Goal: Information Seeking & Learning: Check status

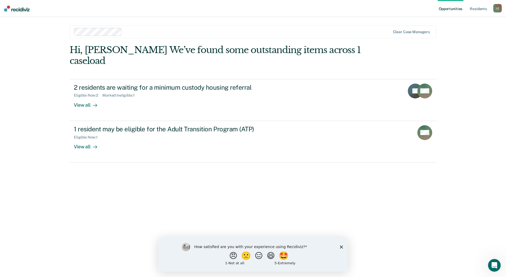
click at [498, 9] on div "L E" at bounding box center [498, 8] width 8 height 8
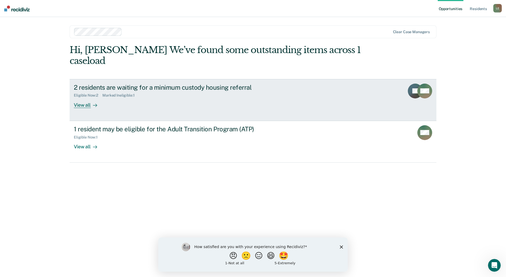
click at [312, 95] on link "2 residents are waiting for a minimum custody housing referral Eligible Now : 2…" at bounding box center [253, 100] width 367 height 42
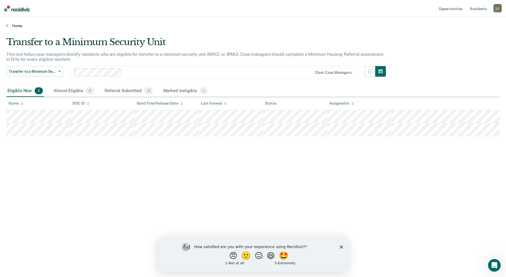
click at [11, 25] on link "Home" at bounding box center [253, 25] width 494 height 5
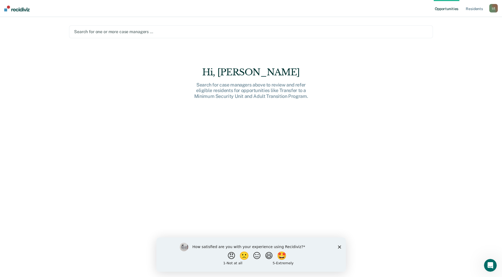
click at [169, 30] on div at bounding box center [251, 32] width 354 height 6
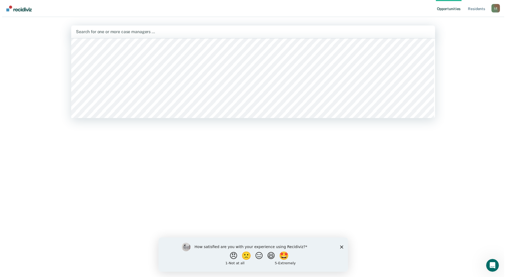
scroll to position [238, 0]
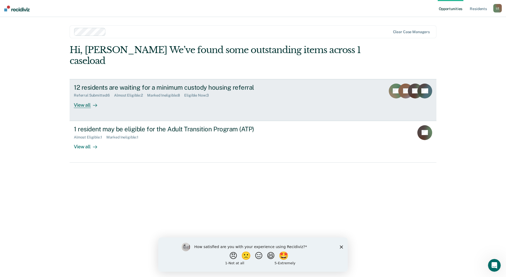
click at [312, 100] on link "12 residents are waiting for a minimum custody housing referral Referral Submit…" at bounding box center [253, 100] width 367 height 42
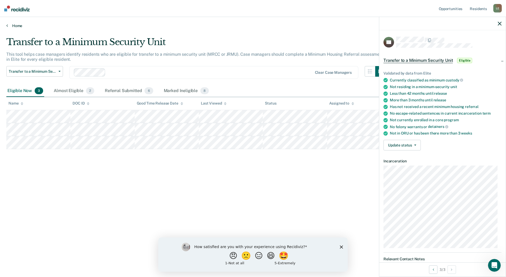
click at [17, 26] on link "Home" at bounding box center [253, 25] width 494 height 5
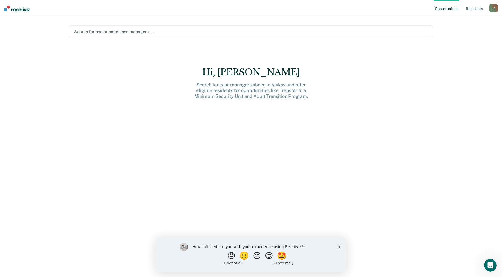
click at [494, 9] on div "L E" at bounding box center [494, 8] width 8 height 8
click at [462, 23] on link "Profile" at bounding box center [472, 21] width 43 height 5
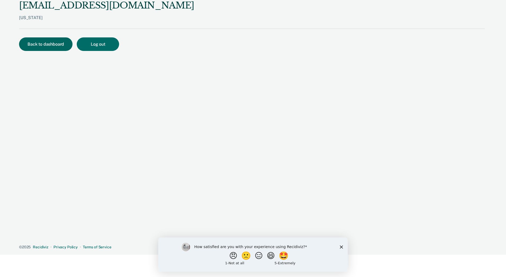
click at [46, 45] on button "Back to dashboard" at bounding box center [46, 44] width 54 height 14
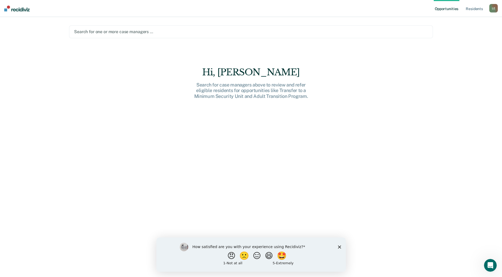
click at [173, 33] on div at bounding box center [251, 32] width 354 height 6
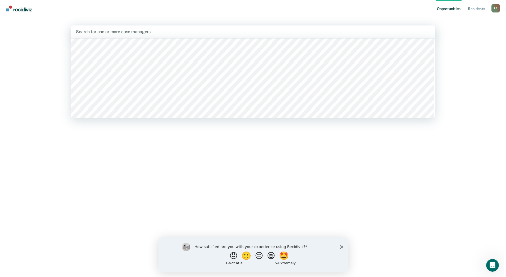
scroll to position [185, 0]
